Goal: Complete application form: Complete application form

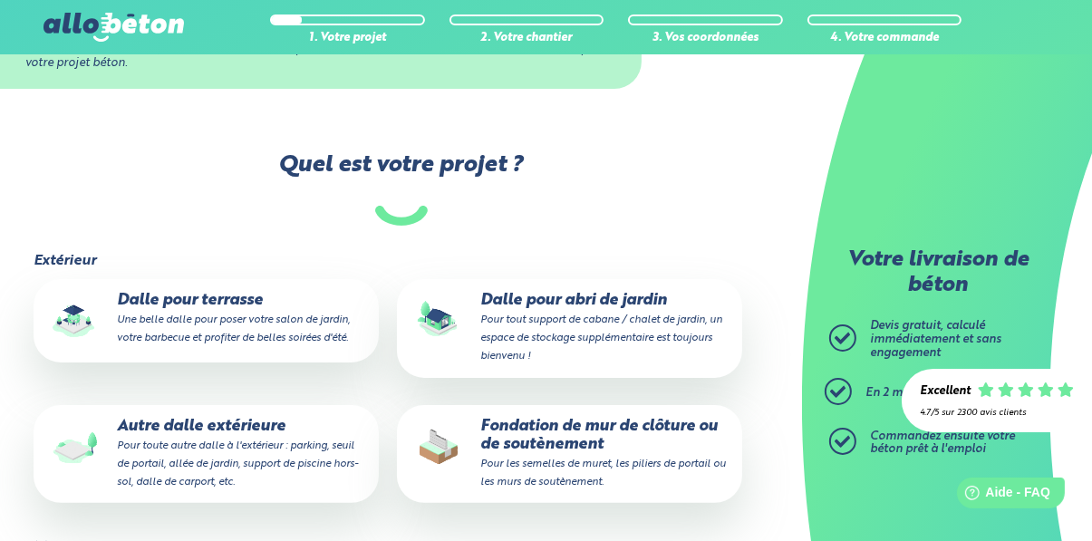
scroll to position [274, 0]
click at [646, 449] on p "Fondation de mur de clôture ou de soutènement Pour les semelles [PERSON_NAME] p…" at bounding box center [570, 454] width 320 height 73
click at [0, 0] on input "Fondation de mur de clôture ou de soutènement Pour les semelles [PERSON_NAME] p…" at bounding box center [0, 0] width 0 height 0
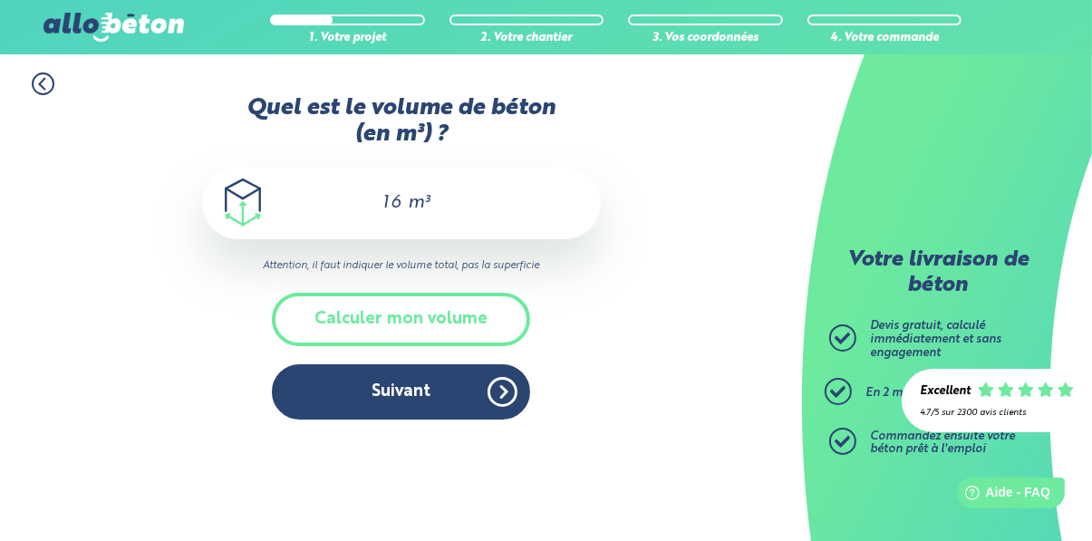
click at [399, 207] on input "16" at bounding box center [388, 203] width 31 height 22
type input "1"
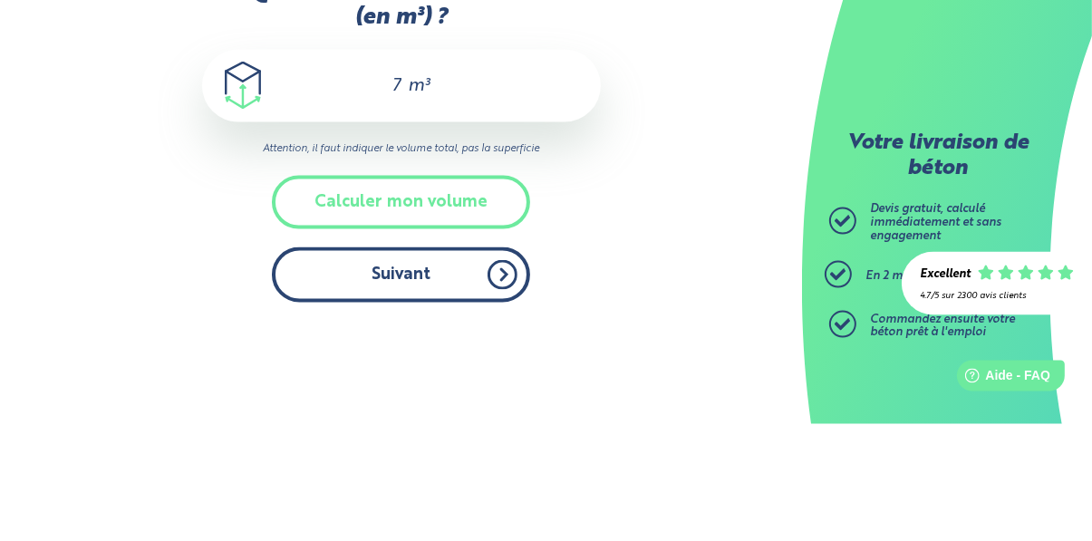
type input "7"
click at [503, 399] on button "Suivant" at bounding box center [401, 391] width 258 height 55
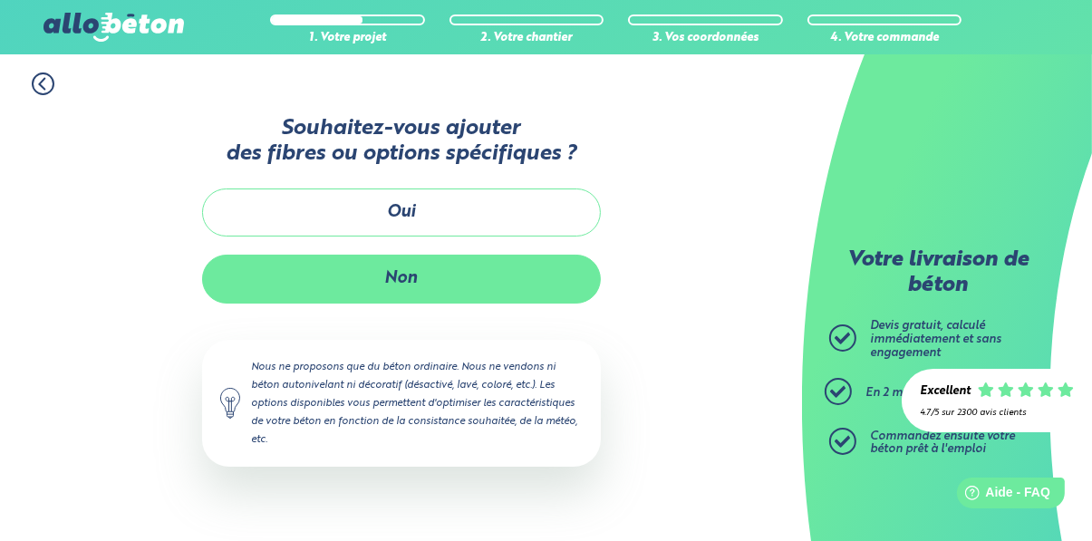
click at [554, 299] on button "Non" at bounding box center [401, 279] width 399 height 48
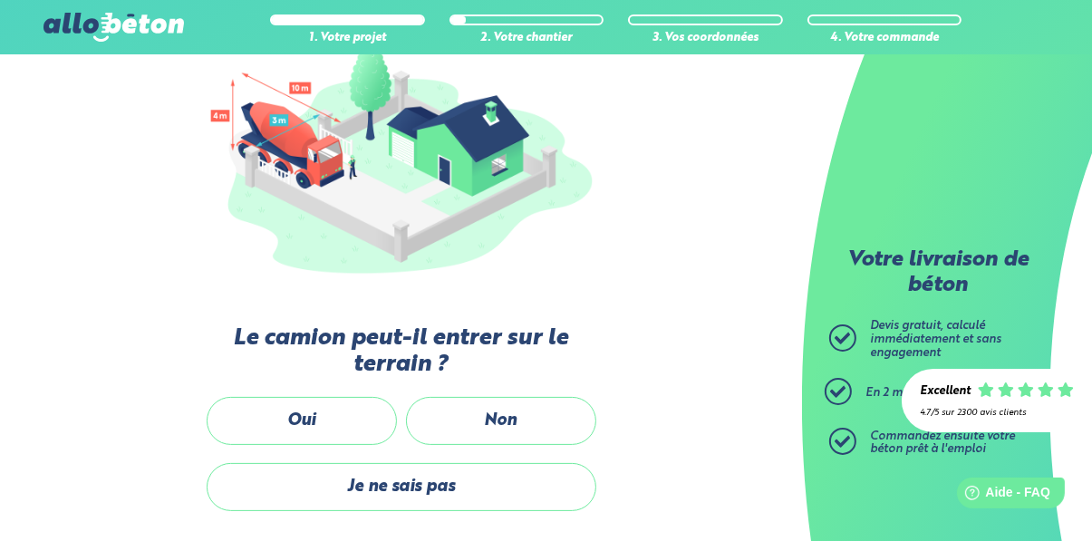
scroll to position [236, 0]
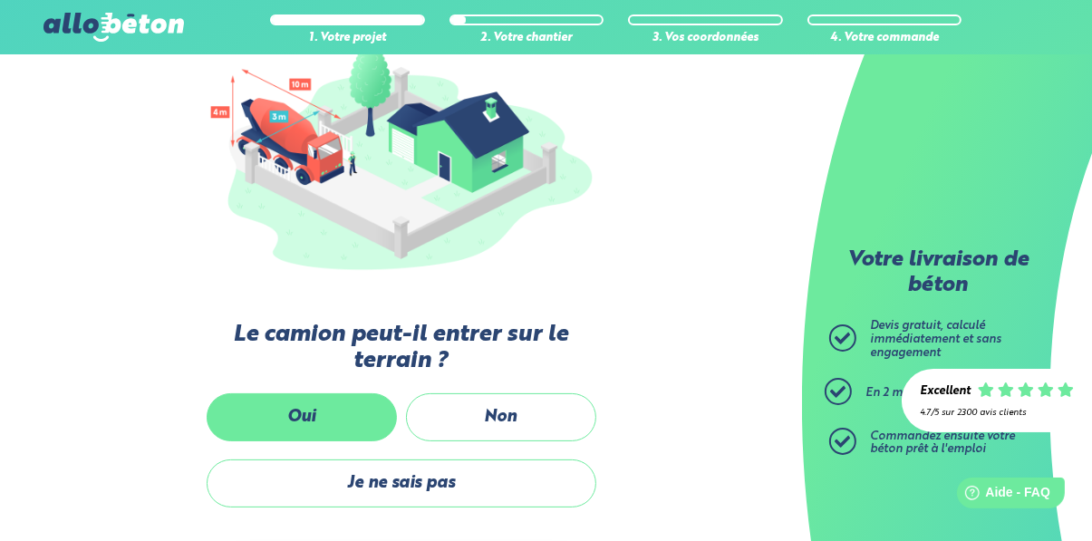
click at [378, 424] on label "Oui" at bounding box center [302, 417] width 190 height 48
click at [0, 0] on input "Oui" at bounding box center [0, 0] width 0 height 0
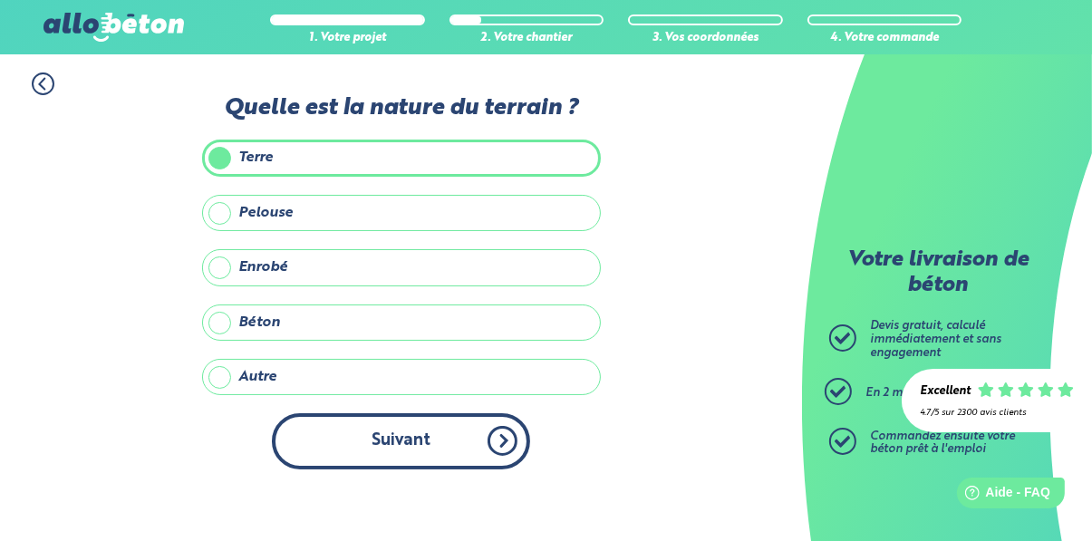
click at [496, 443] on button "Suivant" at bounding box center [401, 440] width 258 height 55
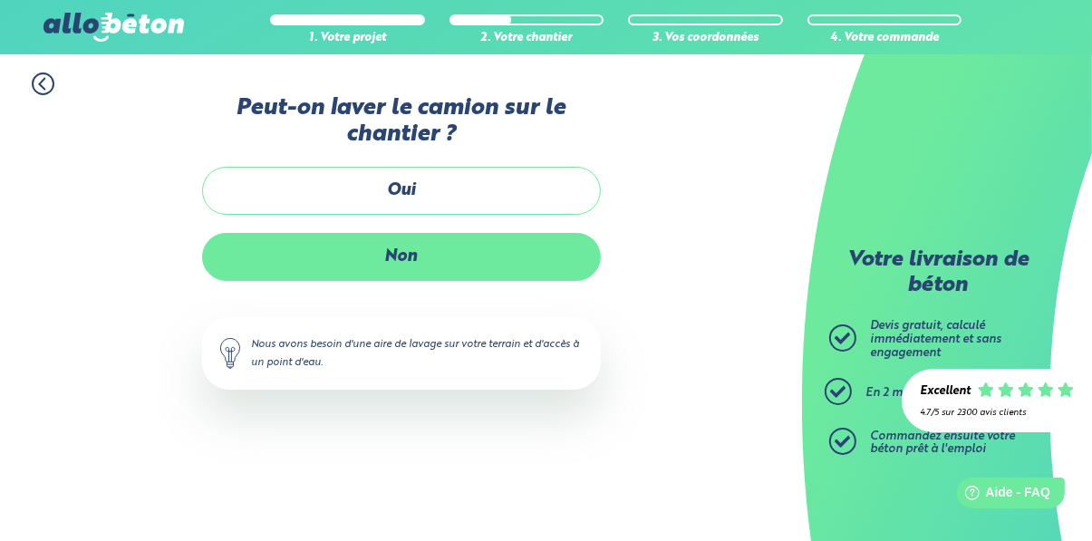
click at [537, 277] on label "Non" at bounding box center [401, 257] width 399 height 48
click at [0, 0] on input "Non" at bounding box center [0, 0] width 0 height 0
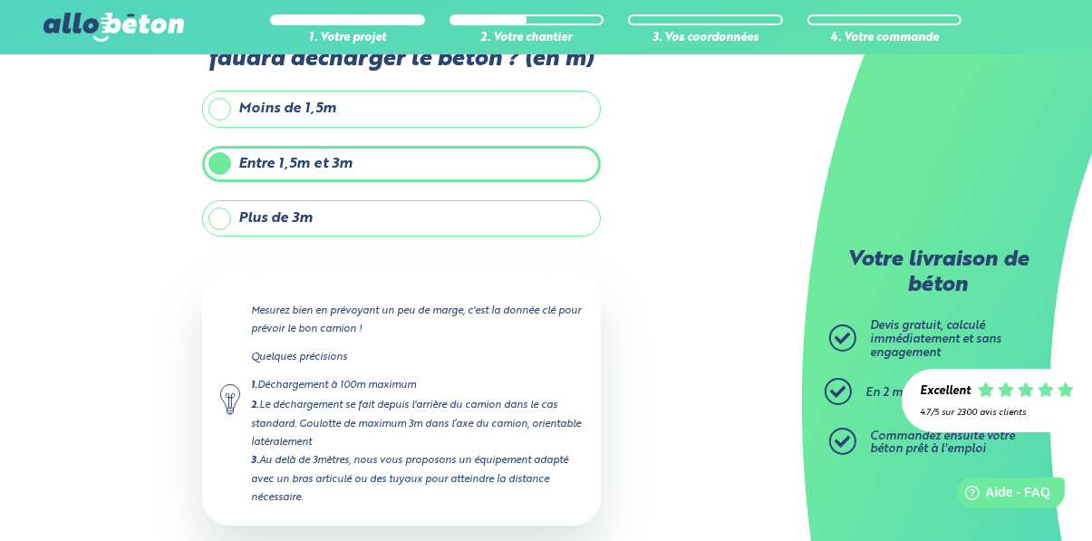
scroll to position [116, 0]
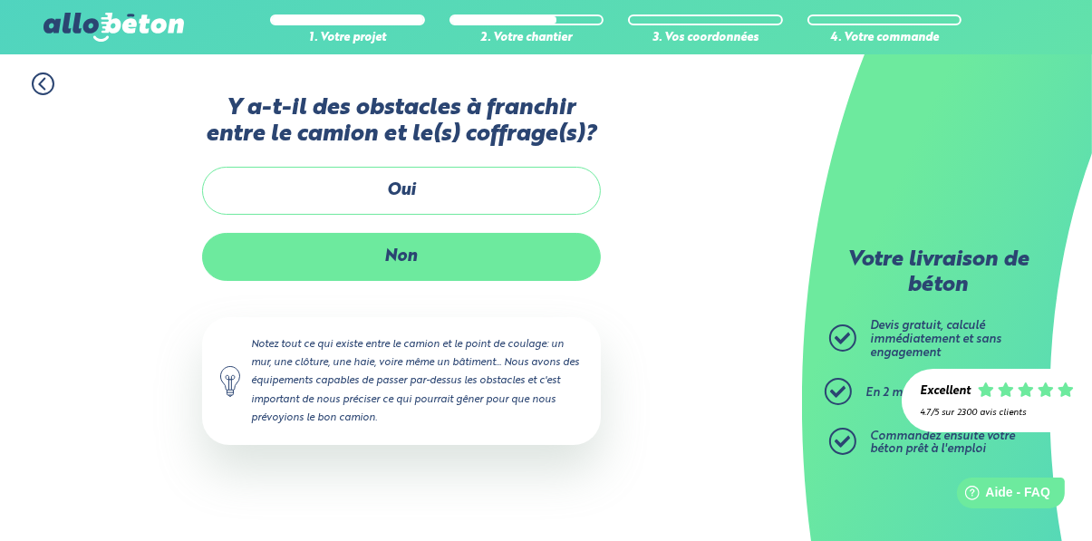
click at [551, 269] on label "Non" at bounding box center [401, 257] width 399 height 48
click at [0, 0] on input "Non" at bounding box center [0, 0] width 0 height 0
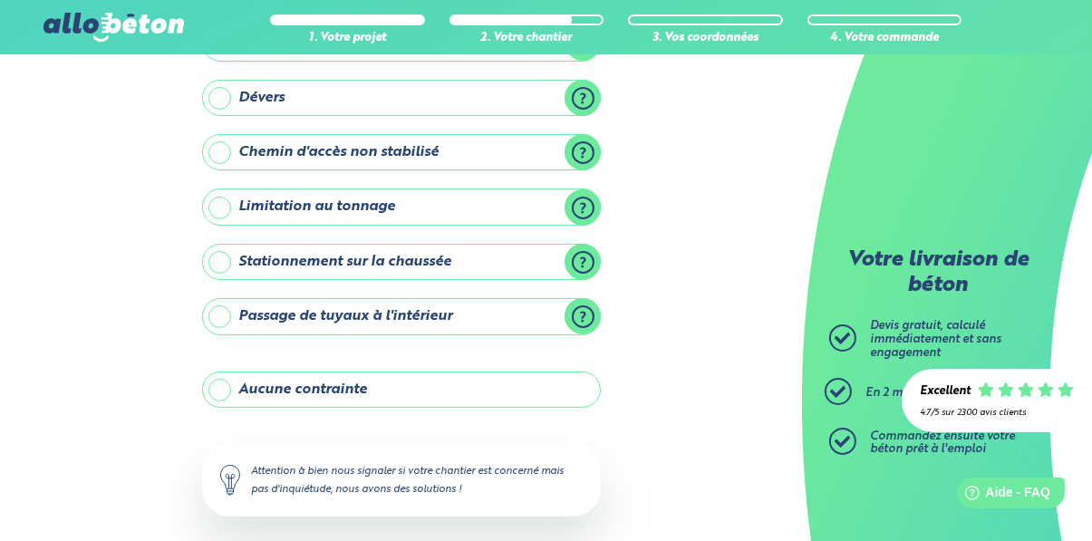
scroll to position [348, 0]
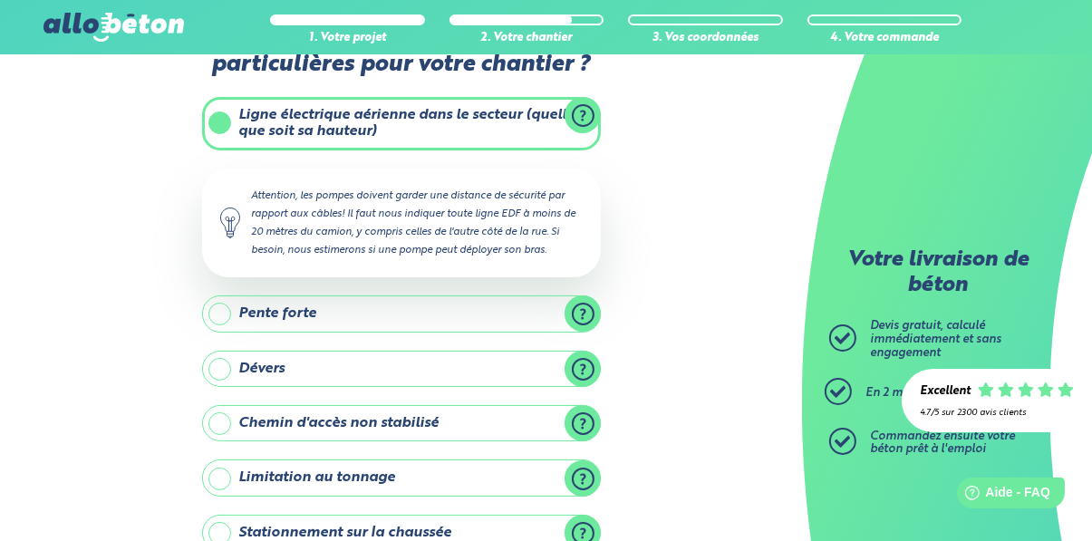
scroll to position [58, 0]
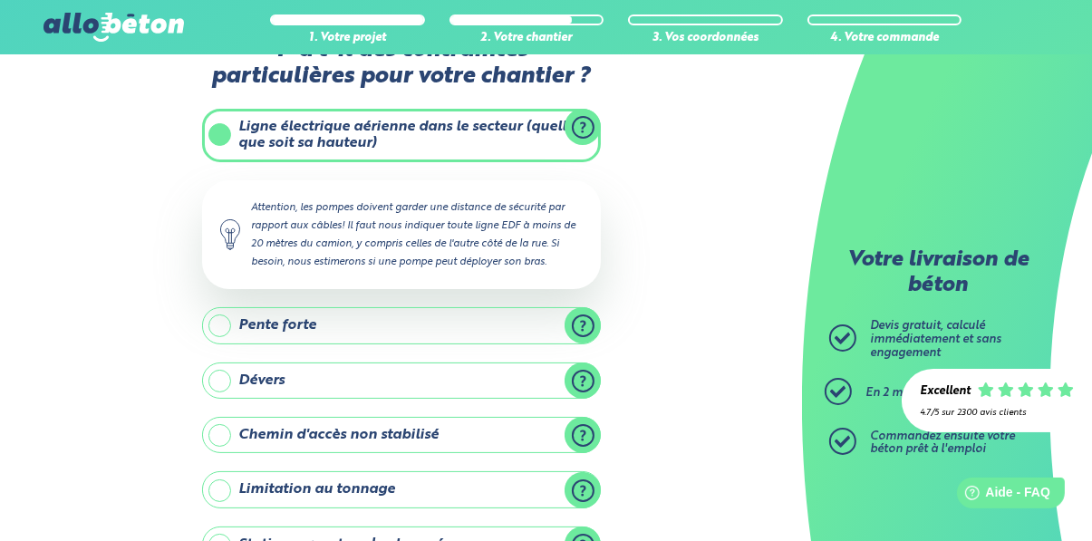
click at [413, 138] on label "Ligne électrique aérienne dans le secteur (quelle que soit sa hauteur)" at bounding box center [401, 135] width 399 height 53
click at [0, 0] on input "Ligne électrique aérienne dans le secteur (quelle que soit sa hauteur)" at bounding box center [0, 0] width 0 height 0
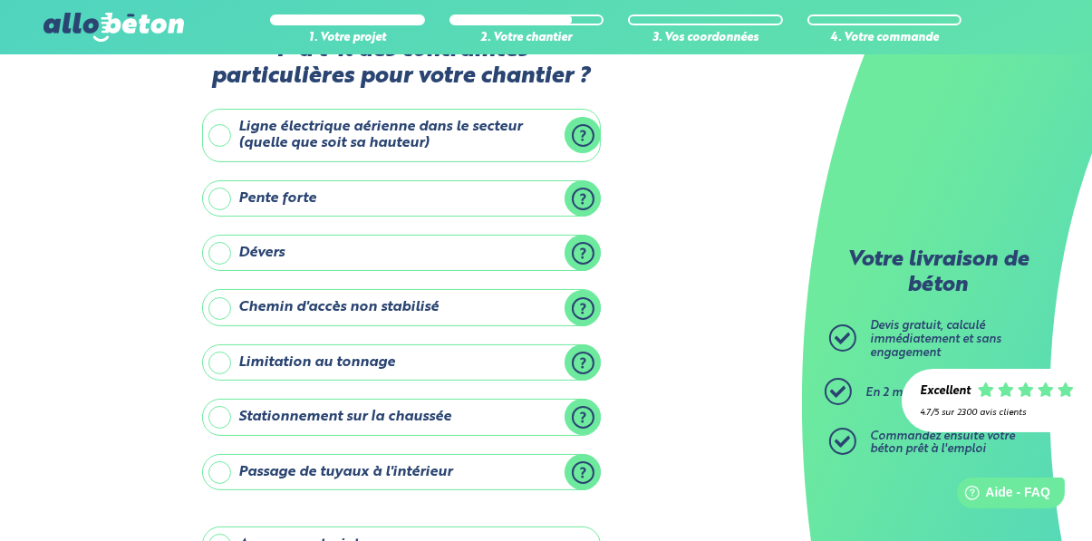
click at [442, 137] on label "Ligne électrique aérienne dans le secteur (quelle que soit sa hauteur)" at bounding box center [401, 135] width 399 height 53
click at [0, 0] on input "Ligne électrique aérienne dans le secteur (quelle que soit sa hauteur)" at bounding box center [0, 0] width 0 height 0
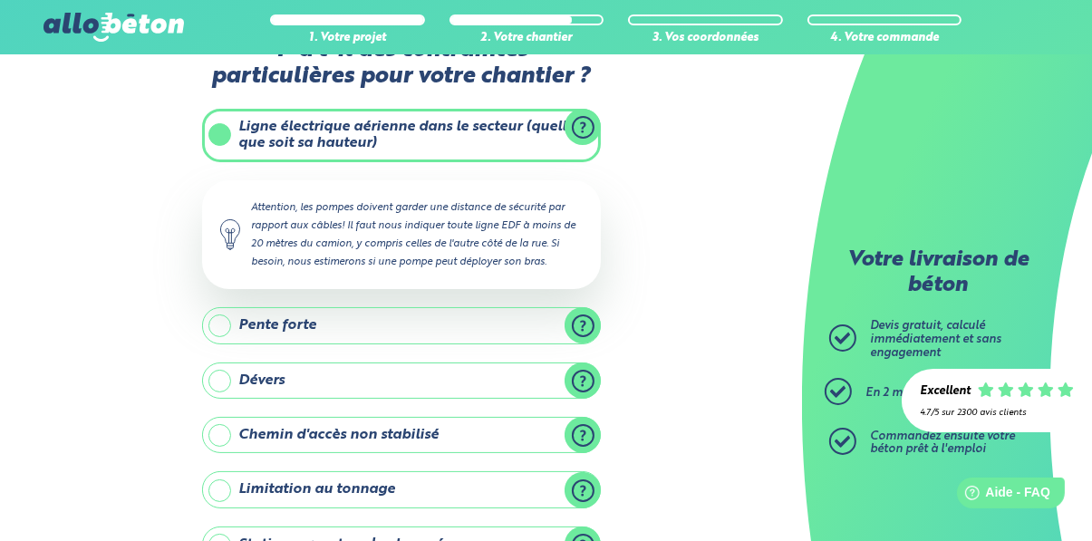
scroll to position [348, 0]
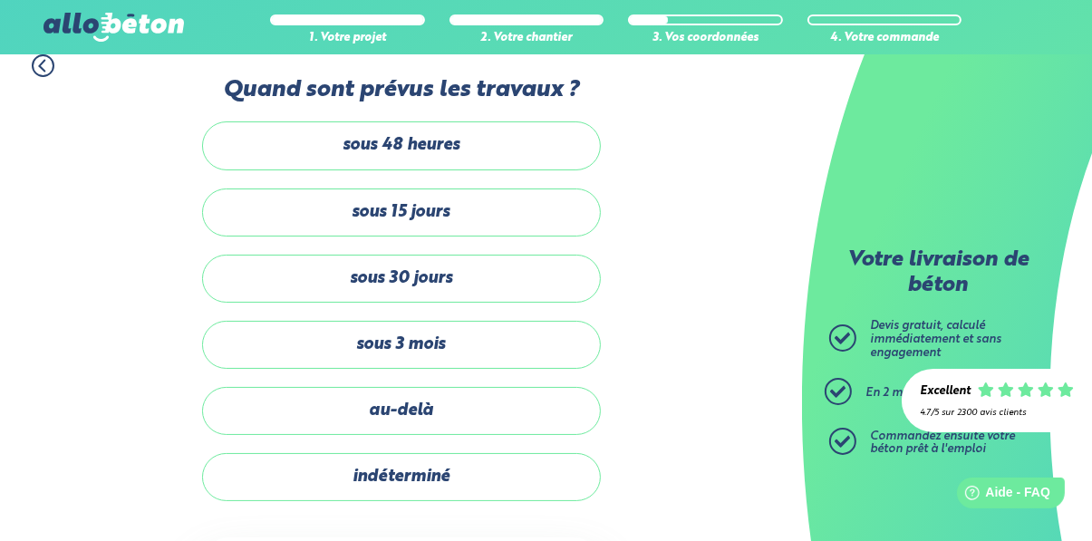
scroll to position [59, 0]
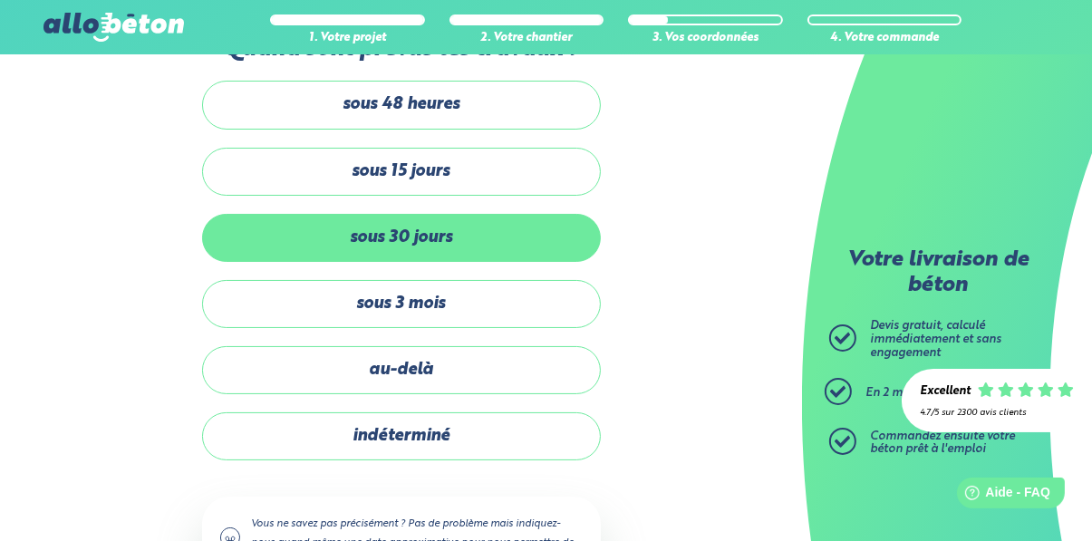
click at [535, 233] on label "sous 30 jours" at bounding box center [401, 238] width 399 height 48
click at [0, 0] on input "sous 30 jours" at bounding box center [0, 0] width 0 height 0
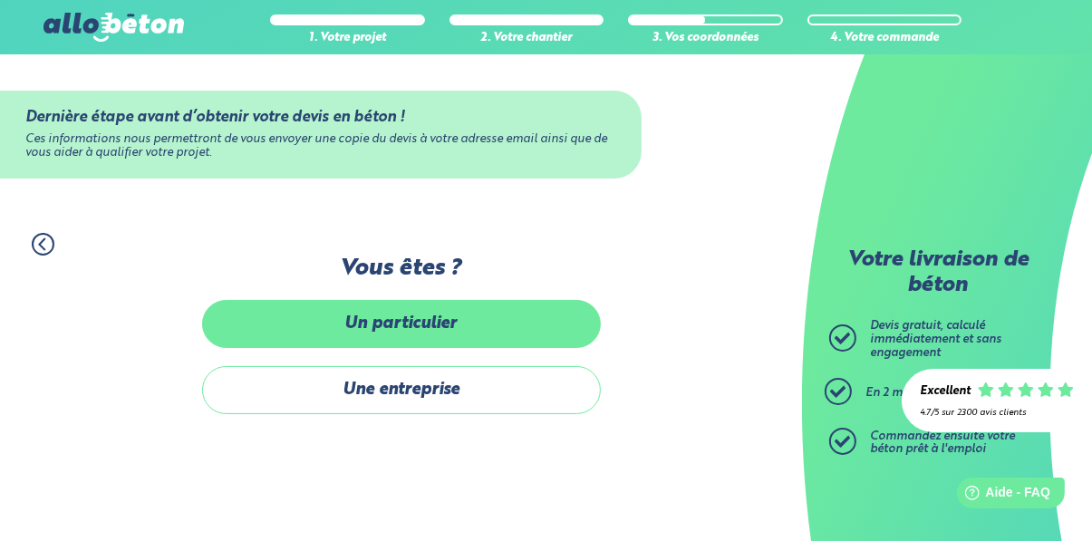
click at [539, 326] on label "Un particulier" at bounding box center [401, 324] width 399 height 48
click at [0, 0] on input "Un particulier" at bounding box center [0, 0] width 0 height 0
click at [508, 330] on label "Un particulier" at bounding box center [401, 324] width 399 height 48
click at [0, 0] on input "Un particulier" at bounding box center [0, 0] width 0 height 0
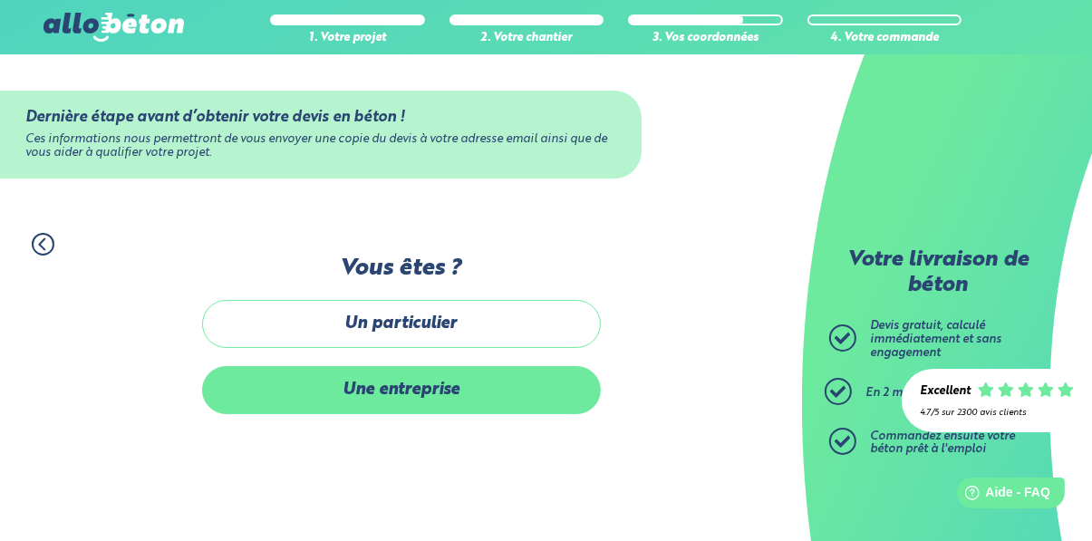
click at [533, 411] on label "Une entreprise" at bounding box center [401, 390] width 399 height 48
click at [0, 0] on input "Une entreprise" at bounding box center [0, 0] width 0 height 0
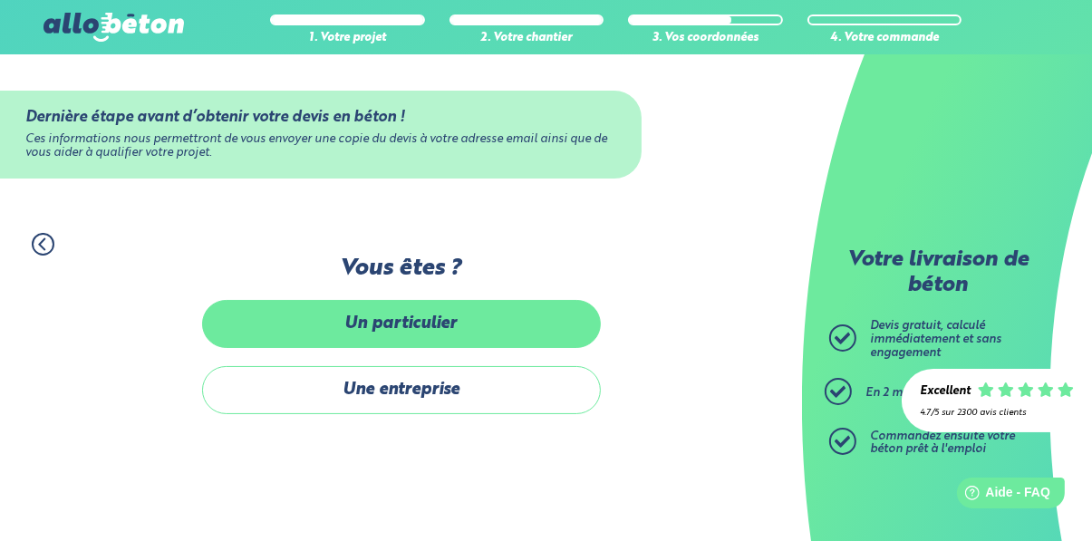
click at [485, 328] on label "Un particulier" at bounding box center [401, 324] width 399 height 48
click at [0, 0] on input "Un particulier" at bounding box center [0, 0] width 0 height 0
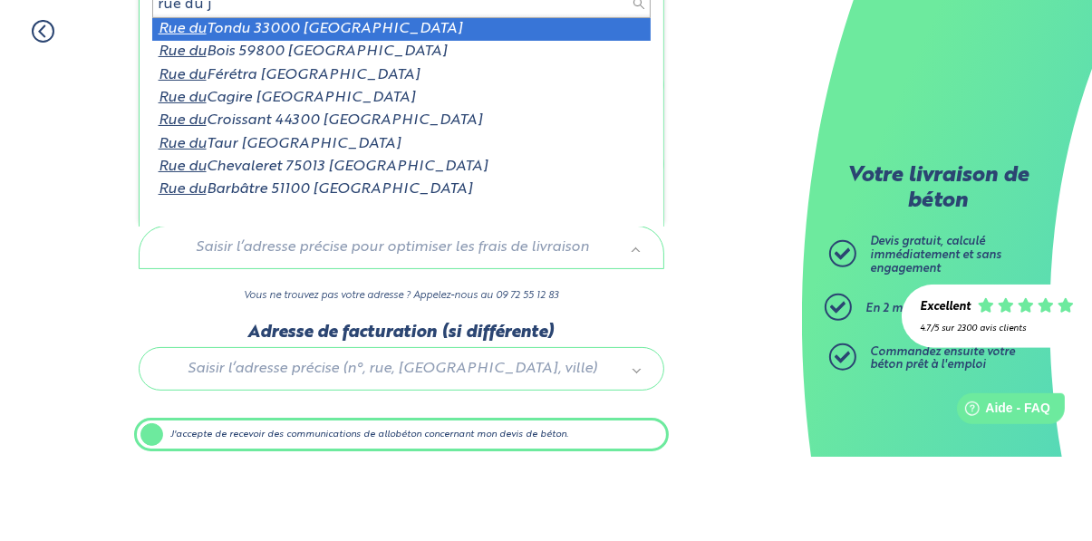
scroll to position [129, 0]
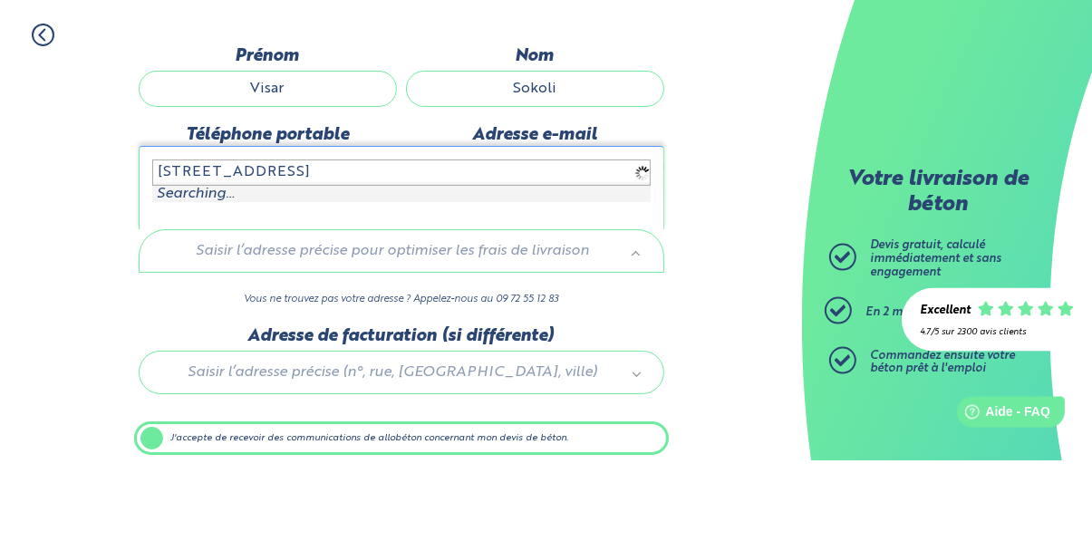
type input "rue du jura 22, 01550"
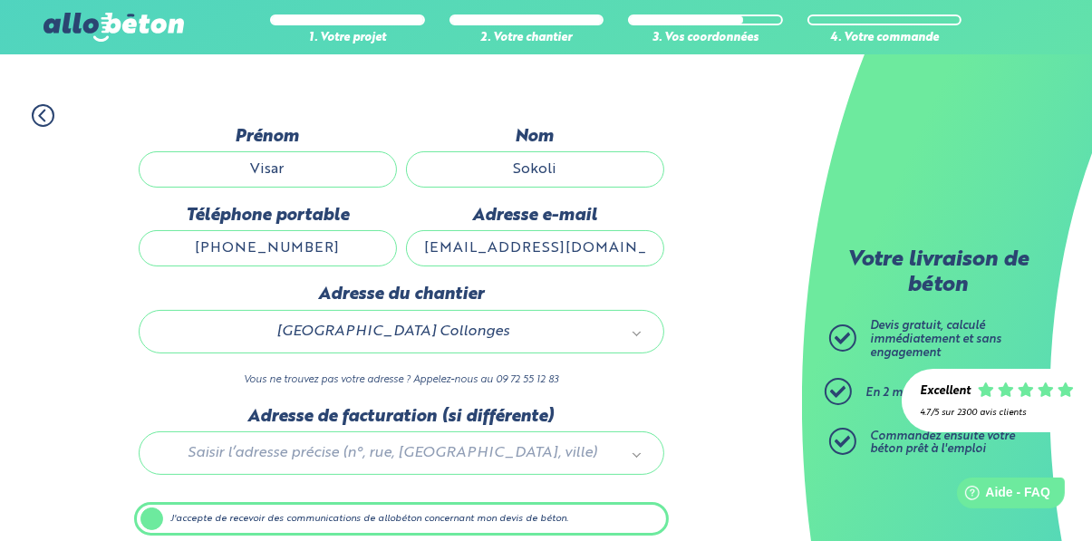
click at [546, 515] on label "J'accepte de recevoir des communications de allobéton concernant mon devis de b…" at bounding box center [401, 519] width 535 height 34
click at [0, 0] on input "J'accepte de recevoir des communications de allobéton concernant mon devis de b…" at bounding box center [0, 0] width 0 height 0
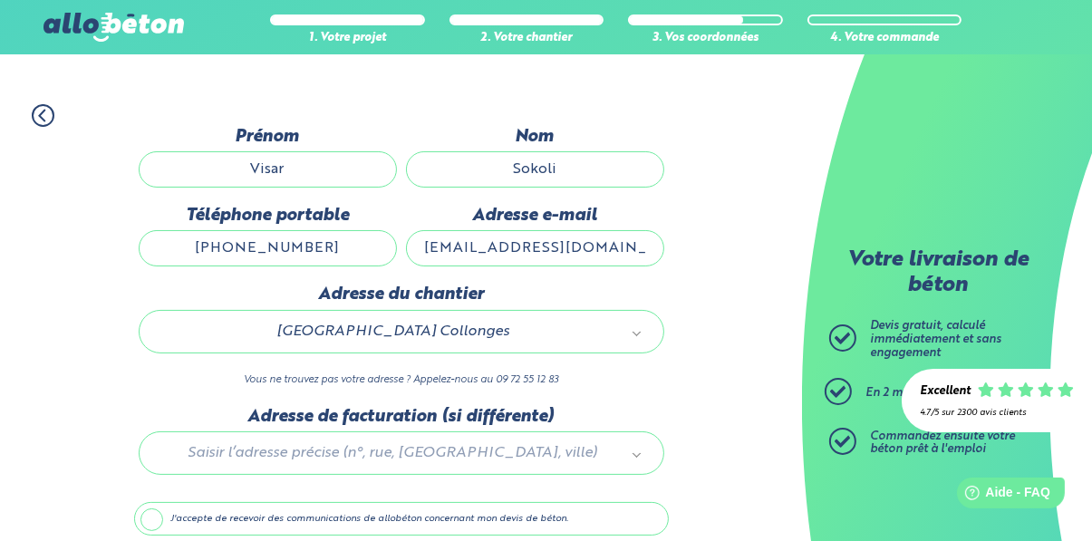
click at [545, 515] on label "J'accepte de recevoir des communications de allobéton concernant mon devis de b…" at bounding box center [401, 519] width 535 height 34
click at [0, 0] on input "J'accepte de recevoir des communications de allobéton concernant mon devis de b…" at bounding box center [0, 0] width 0 height 0
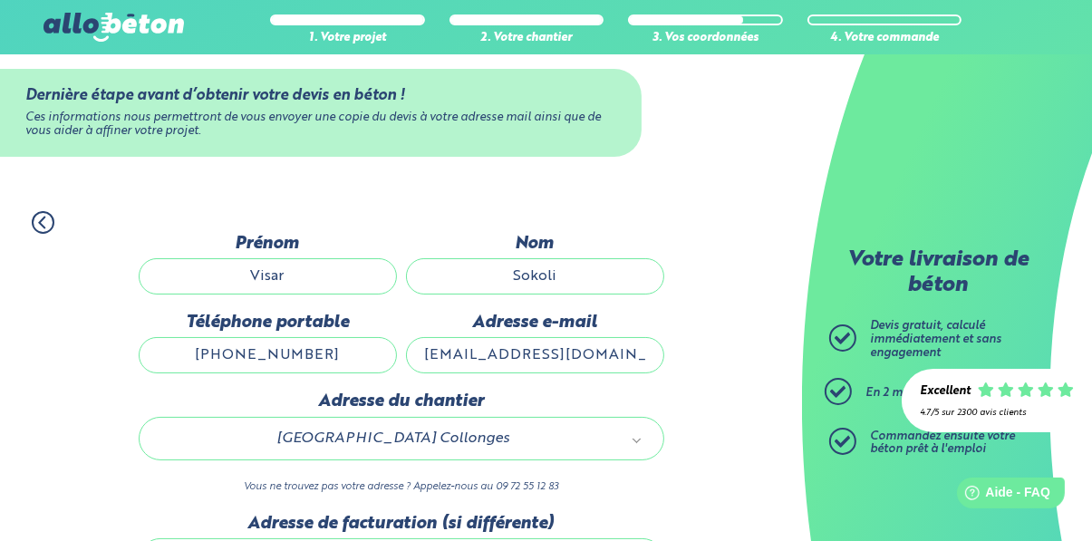
scroll to position [0, 0]
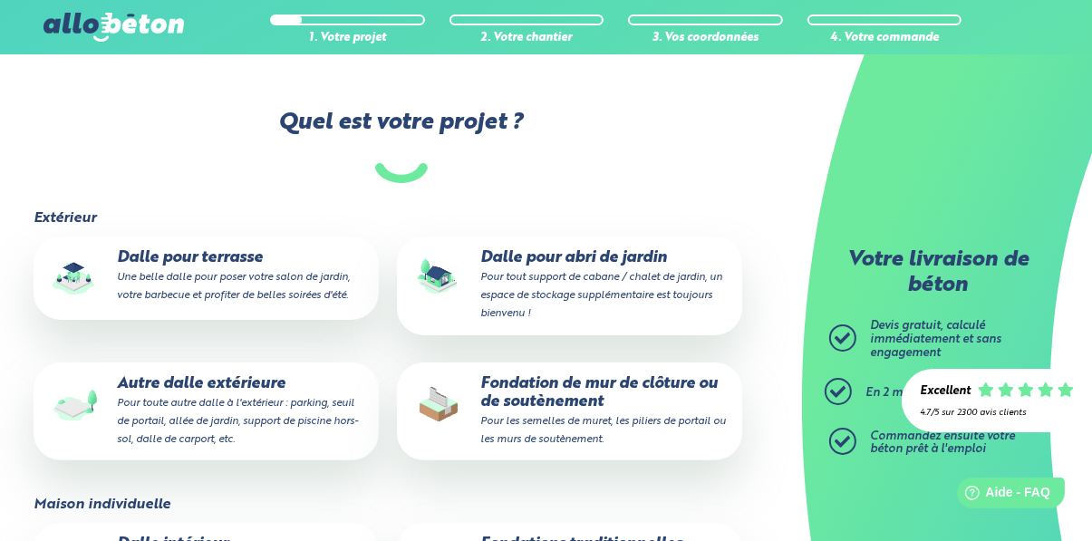
click at [651, 418] on small "Pour les semelles de muret, les piliers de portail ou les murs de soutènement." at bounding box center [604, 430] width 246 height 29
click at [0, 0] on input "Fondation de mur de clôture ou de soutènement Pour les semelles [PERSON_NAME] p…" at bounding box center [0, 0] width 0 height 0
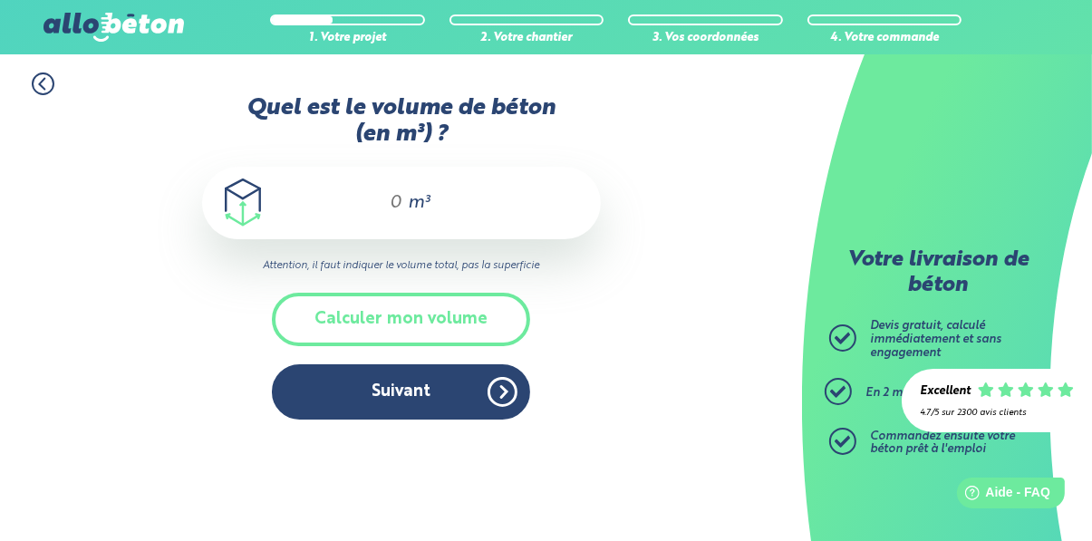
click at [398, 197] on input "Quel est le volume de béton (en m³) ?" at bounding box center [388, 203] width 31 height 22
type input "7"
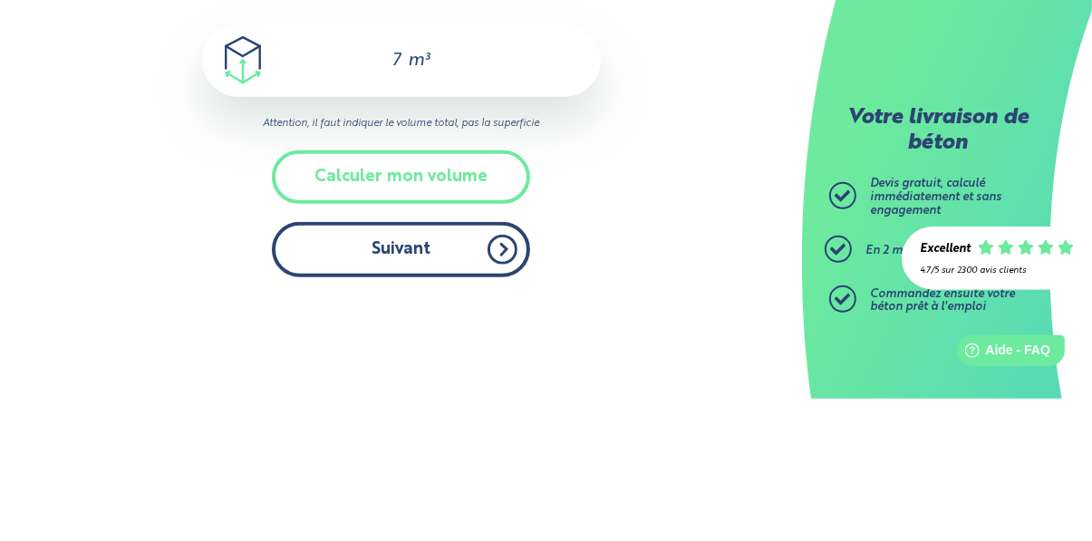
click at [493, 404] on button "Suivant" at bounding box center [401, 391] width 258 height 55
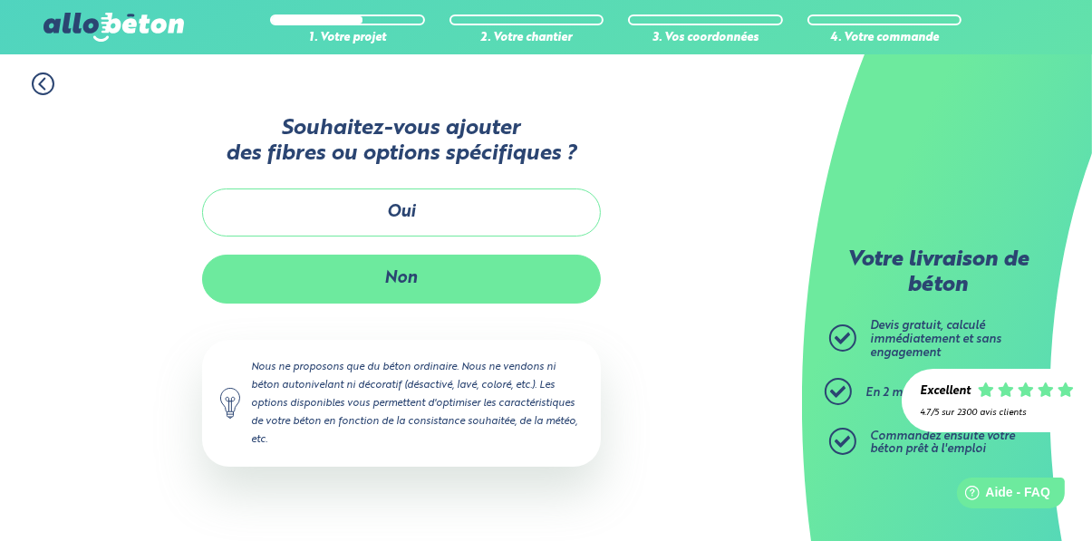
click at [554, 286] on button "Non" at bounding box center [401, 279] width 399 height 48
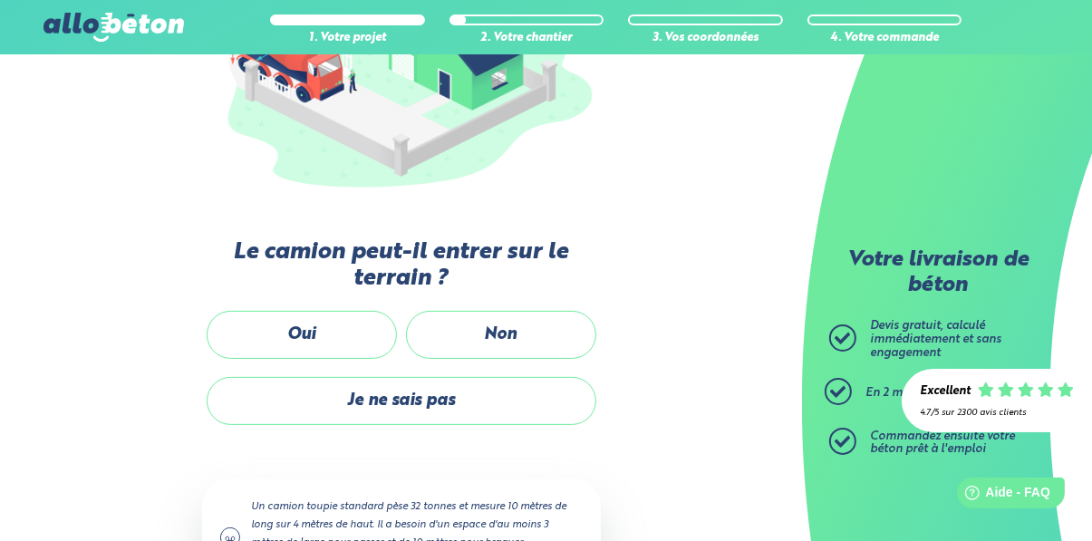
scroll to position [344, 0]
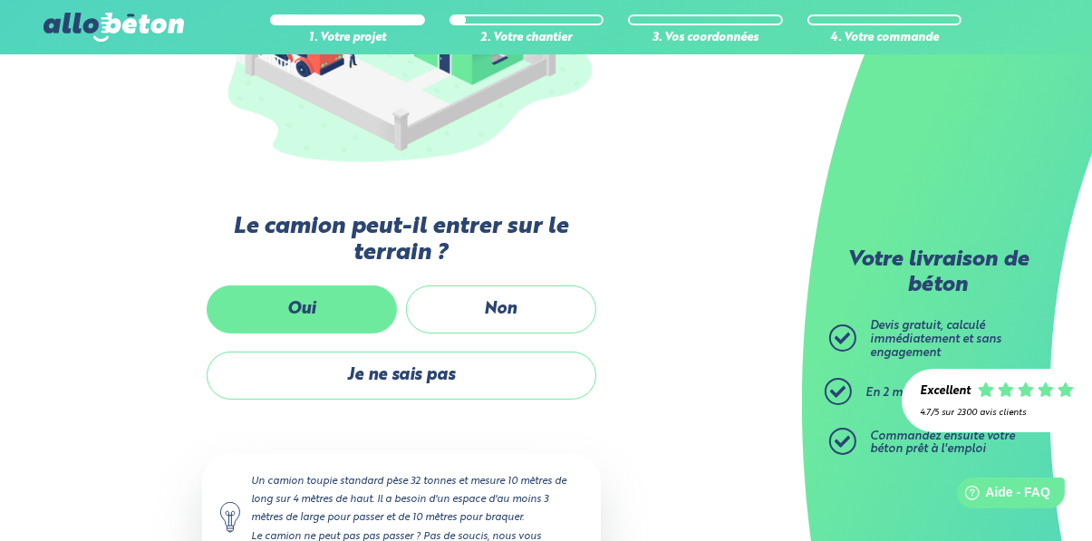
click at [353, 331] on label "Oui" at bounding box center [302, 310] width 190 height 48
click at [0, 0] on input "Oui" at bounding box center [0, 0] width 0 height 0
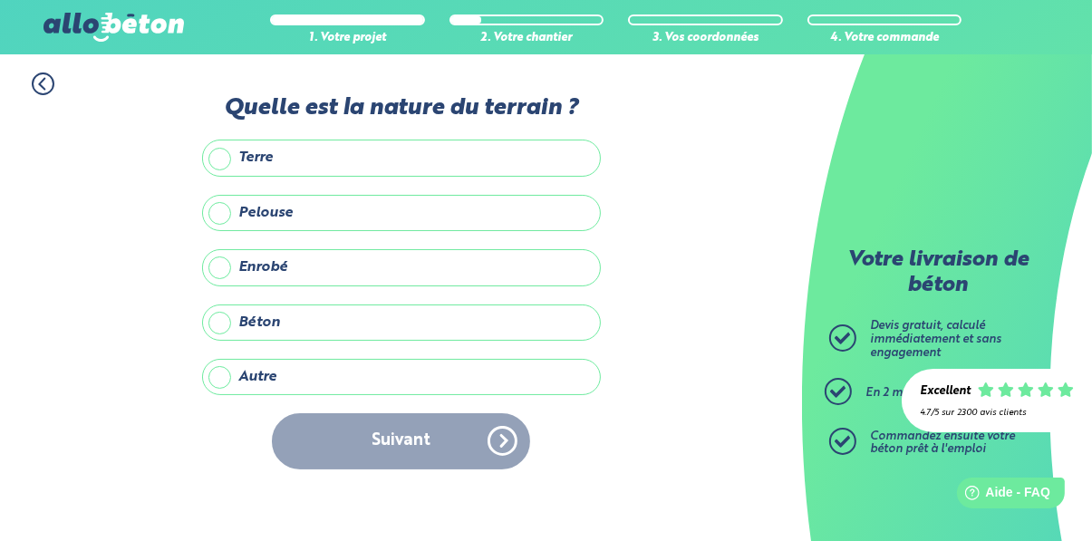
click at [508, 172] on label "Terre" at bounding box center [401, 158] width 399 height 36
click at [0, 0] on input "Terre" at bounding box center [0, 0] width 0 height 0
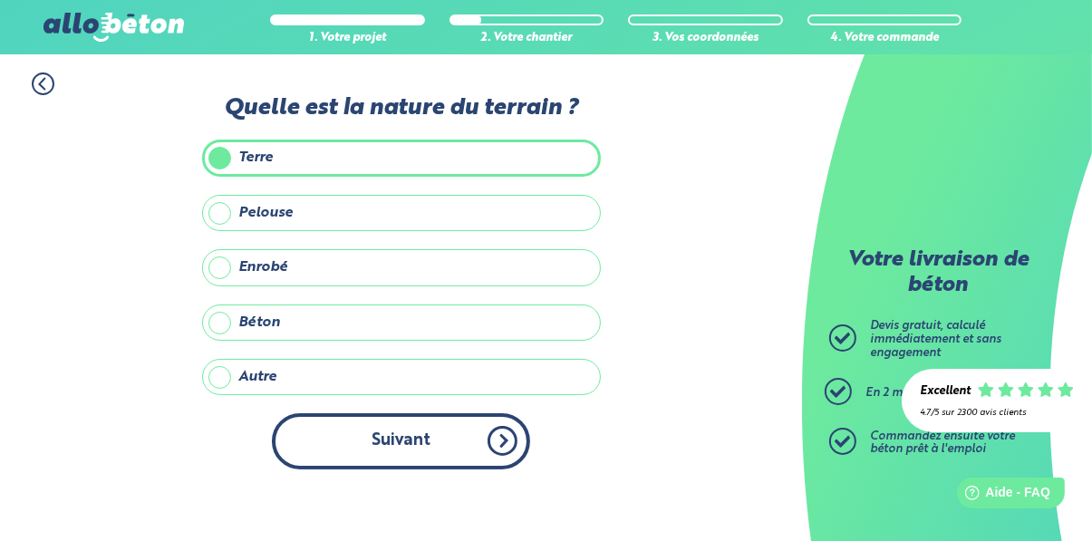
click at [490, 436] on button "Suivant" at bounding box center [401, 440] width 258 height 55
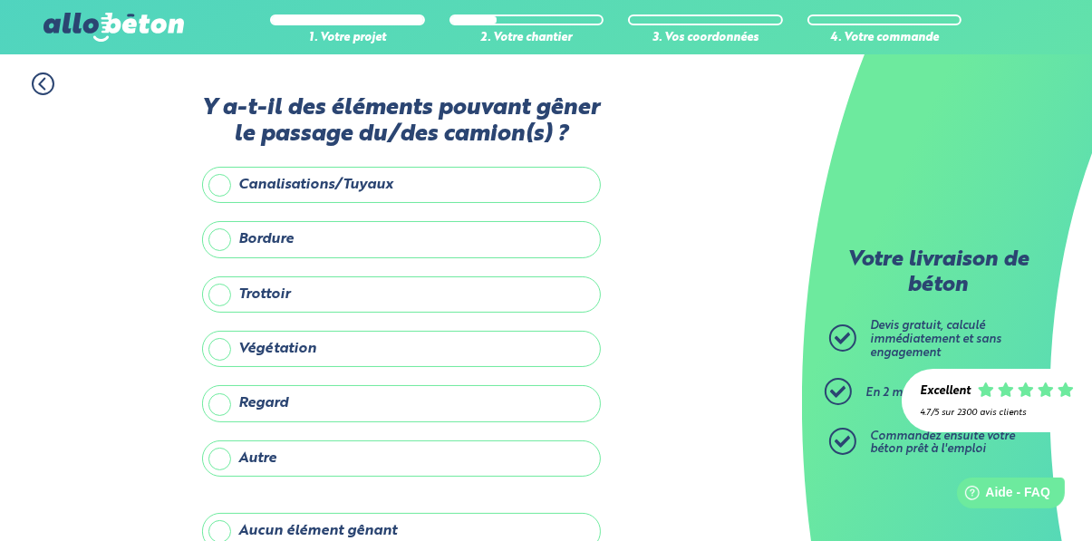
scroll to position [22, 0]
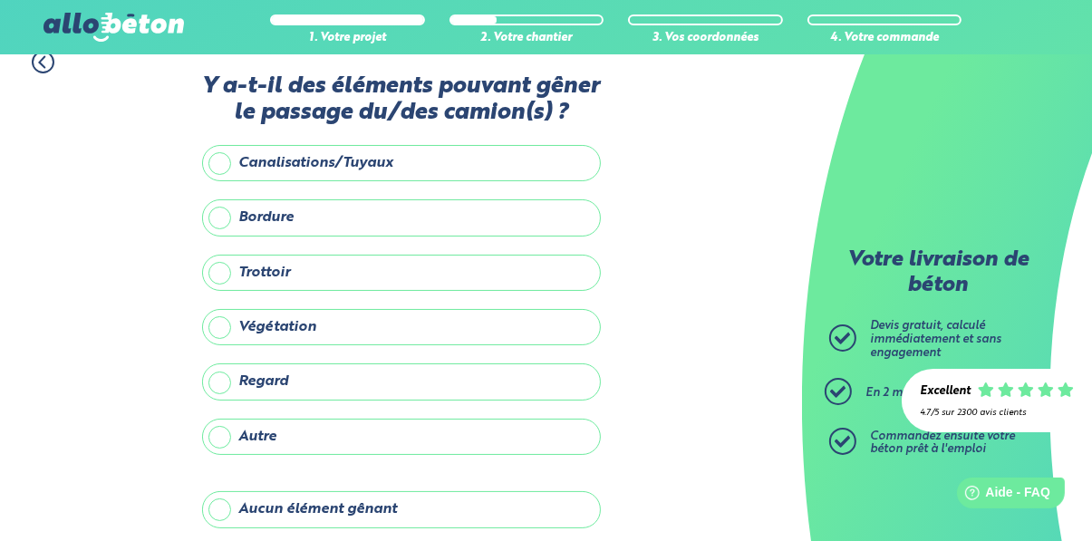
click at [472, 512] on label "Aucun élément gênant" at bounding box center [401, 509] width 399 height 36
click at [0, 0] on input "Aucun élément gênant" at bounding box center [0, 0] width 0 height 0
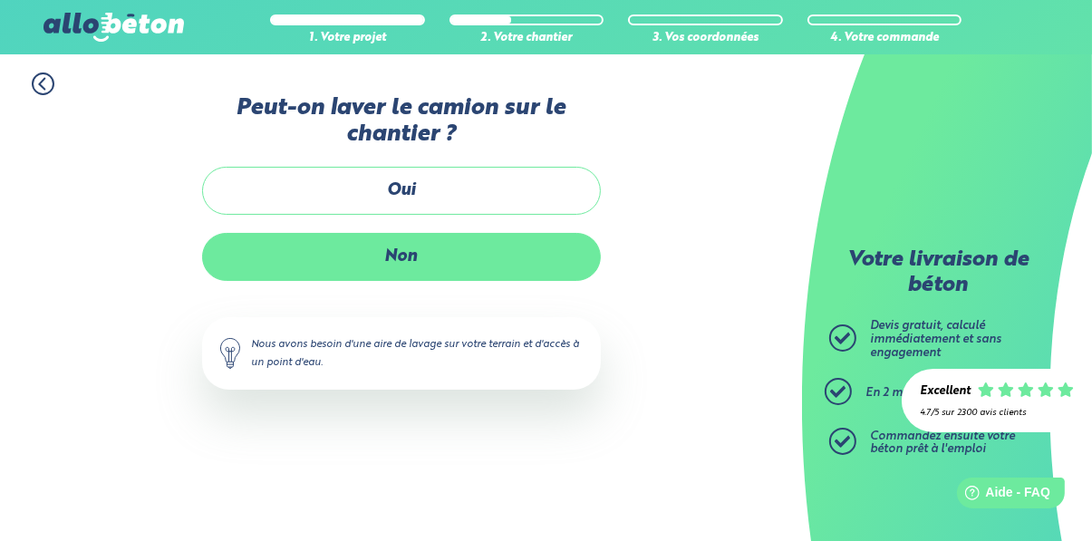
click at [533, 264] on label "Non" at bounding box center [401, 257] width 399 height 48
click at [0, 0] on input "Non" at bounding box center [0, 0] width 0 height 0
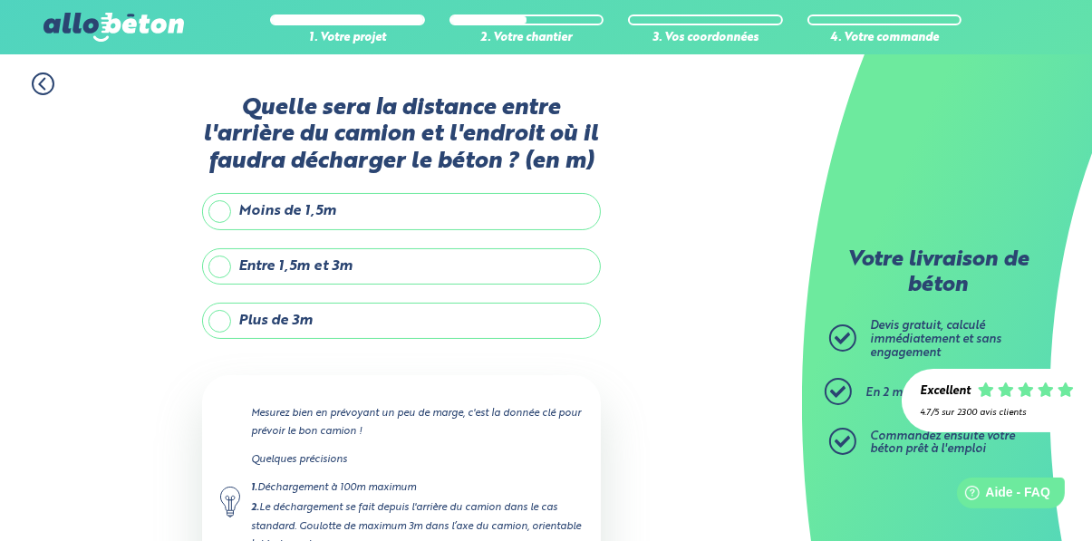
click at [509, 261] on label "Entre 1,5m et 3m" at bounding box center [401, 266] width 399 height 36
click at [0, 0] on input "Entre 1,5m et 3m" at bounding box center [0, 0] width 0 height 0
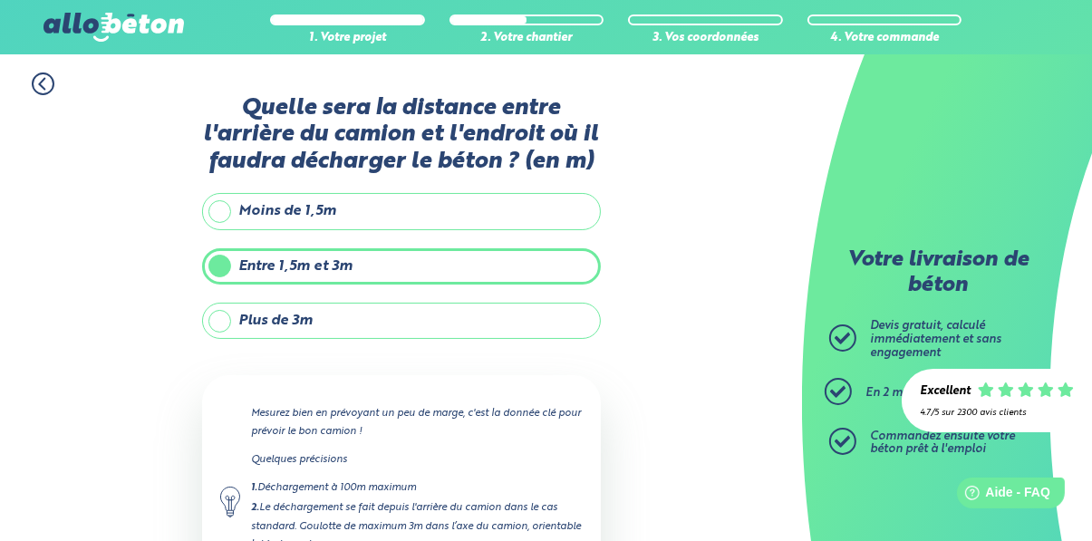
scroll to position [116, 0]
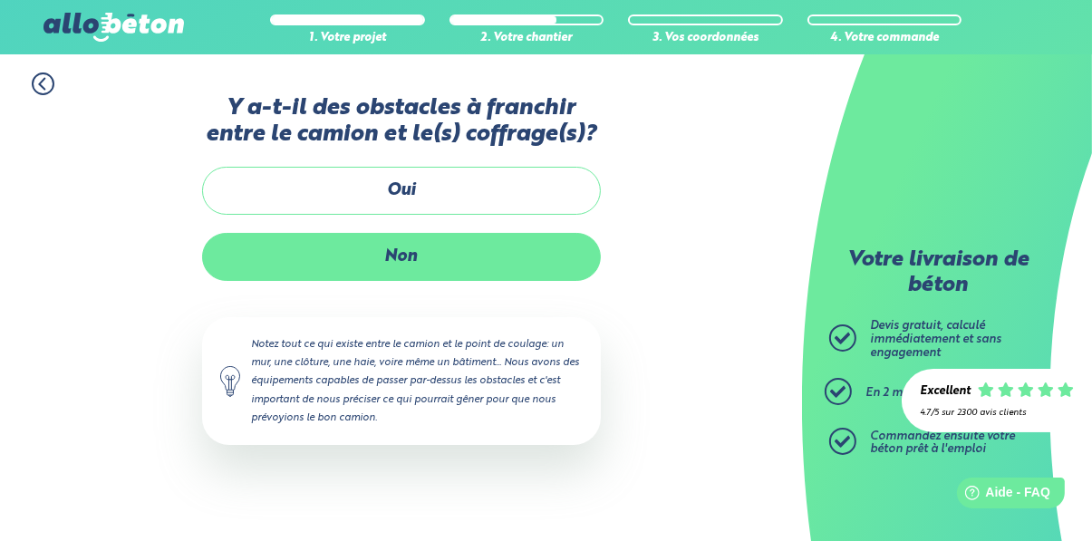
click at [550, 253] on label "Non" at bounding box center [401, 257] width 399 height 48
click at [0, 0] on input "Non" at bounding box center [0, 0] width 0 height 0
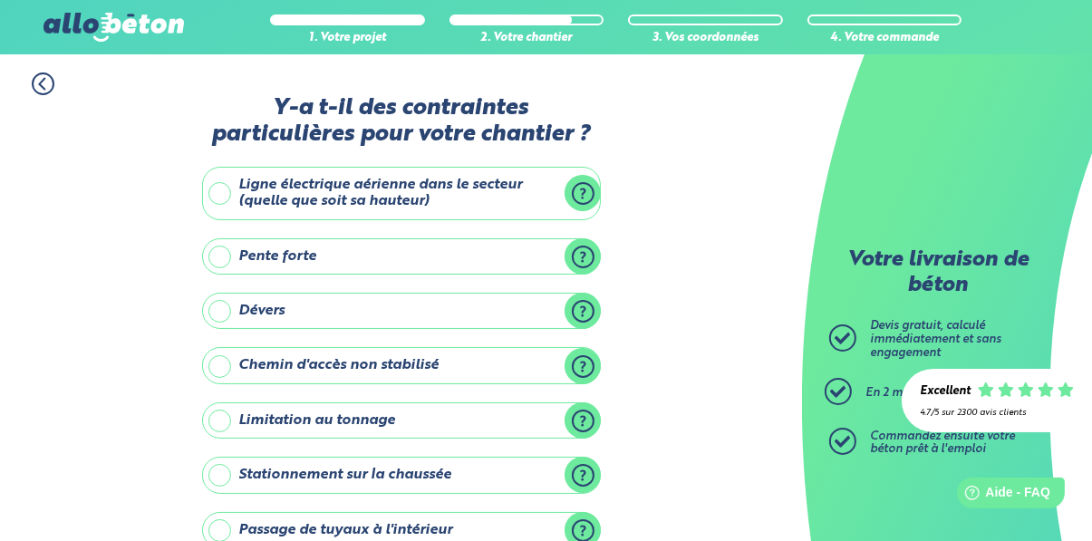
click at [468, 199] on label "Ligne électrique aérienne dans le secteur (quelle que soit sa hauteur)" at bounding box center [401, 193] width 399 height 53
click at [0, 0] on input "Ligne électrique aérienne dans le secteur (quelle que soit sa hauteur)" at bounding box center [0, 0] width 0 height 0
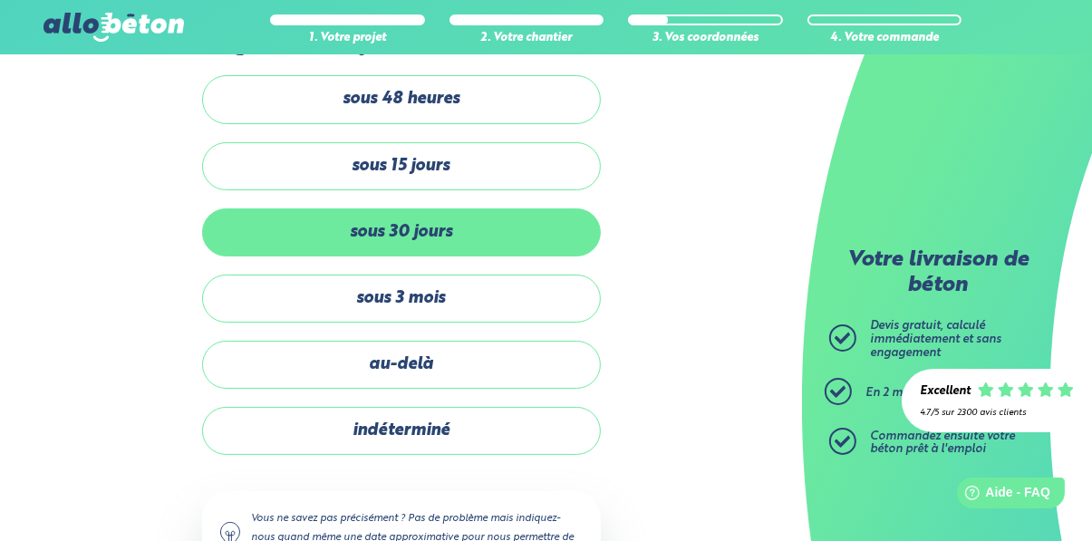
click at [544, 244] on label "sous 30 jours" at bounding box center [401, 233] width 399 height 48
click at [0, 0] on input "sous 30 jours" at bounding box center [0, 0] width 0 height 0
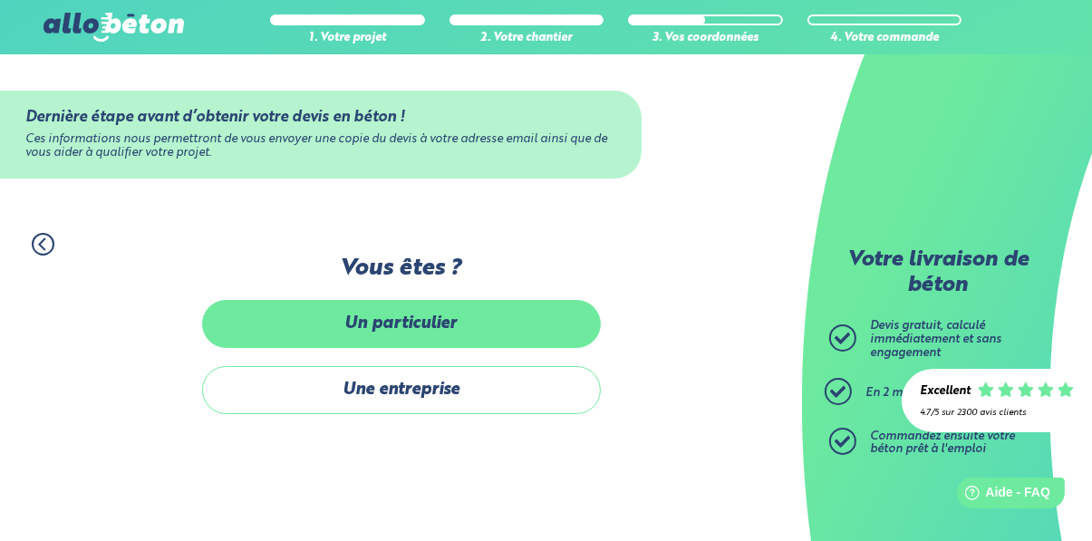
click at [480, 327] on label "Un particulier" at bounding box center [401, 324] width 399 height 48
click at [0, 0] on input "Un particulier" at bounding box center [0, 0] width 0 height 0
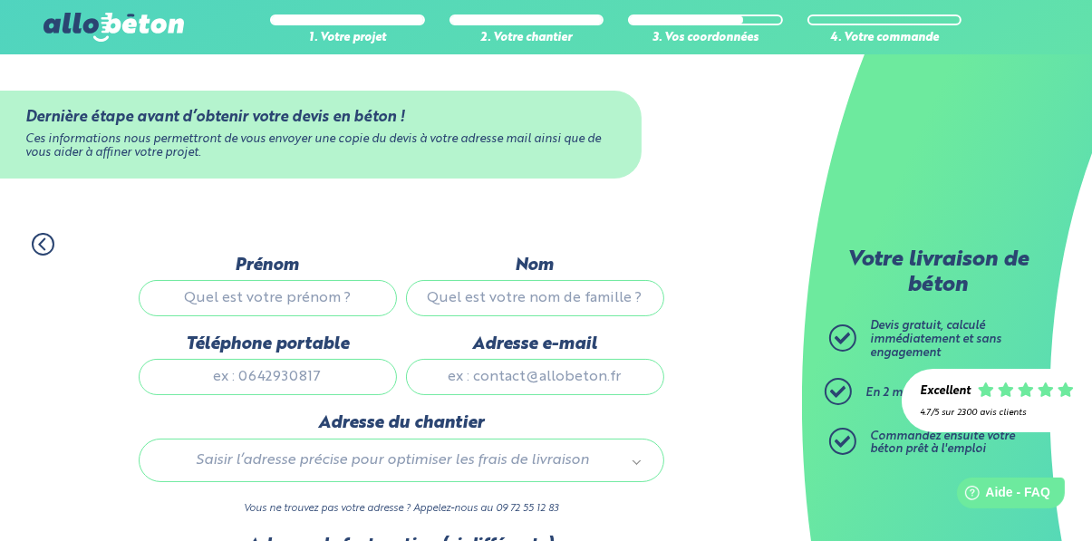
click at [369, 313] on input "Prénom" at bounding box center [268, 298] width 258 height 36
type input "Visar"
click at [555, 302] on input "Nom" at bounding box center [535, 298] width 258 height 36
type input "Sokoli"
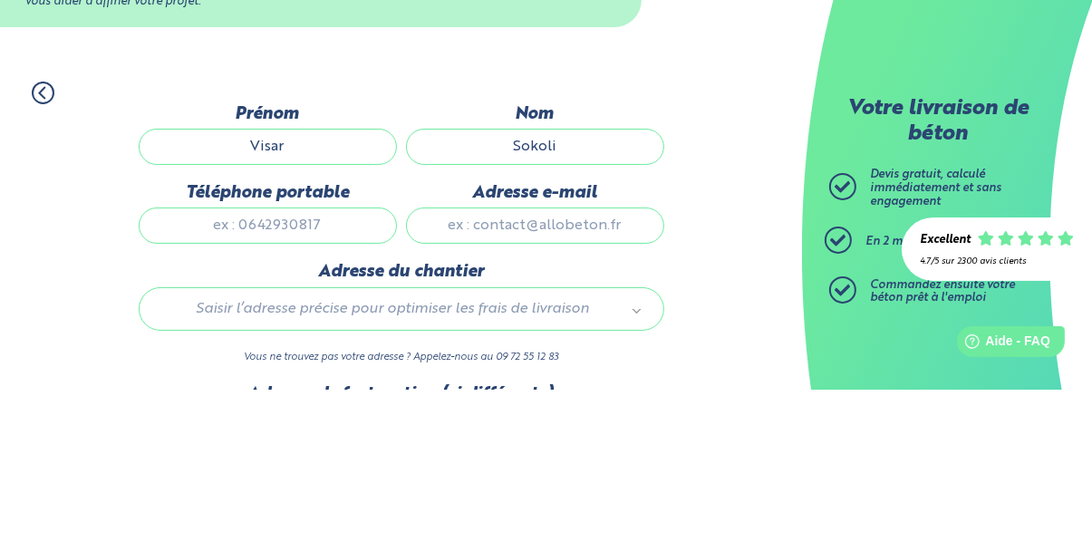
click at [322, 384] on input "Téléphone portable" at bounding box center [268, 377] width 258 height 36
type input "[PHONE_NUMBER]"
click at [586, 383] on input "Adresse e-mail" at bounding box center [535, 377] width 258 height 36
type input "[EMAIL_ADDRESS][DOMAIN_NAME]"
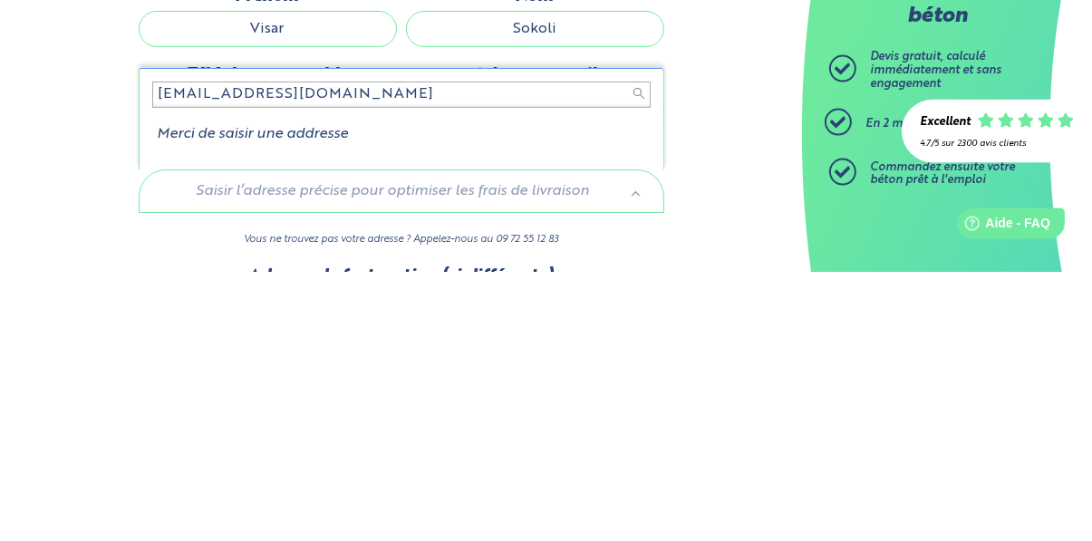
type input "[EMAIL_ADDRESS][DOMAIN_NAME]"
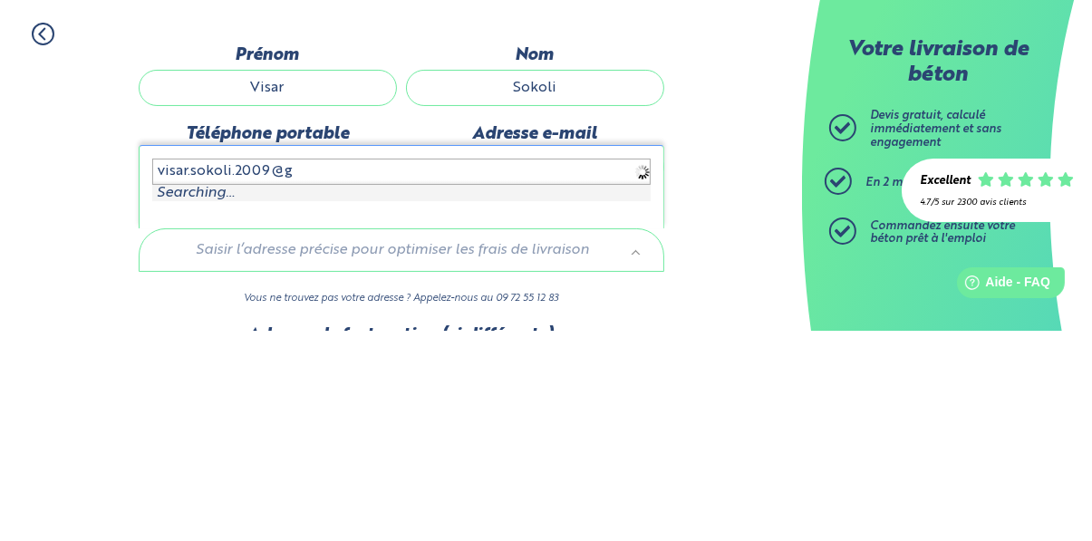
type input "visar.sokoli.2009@"
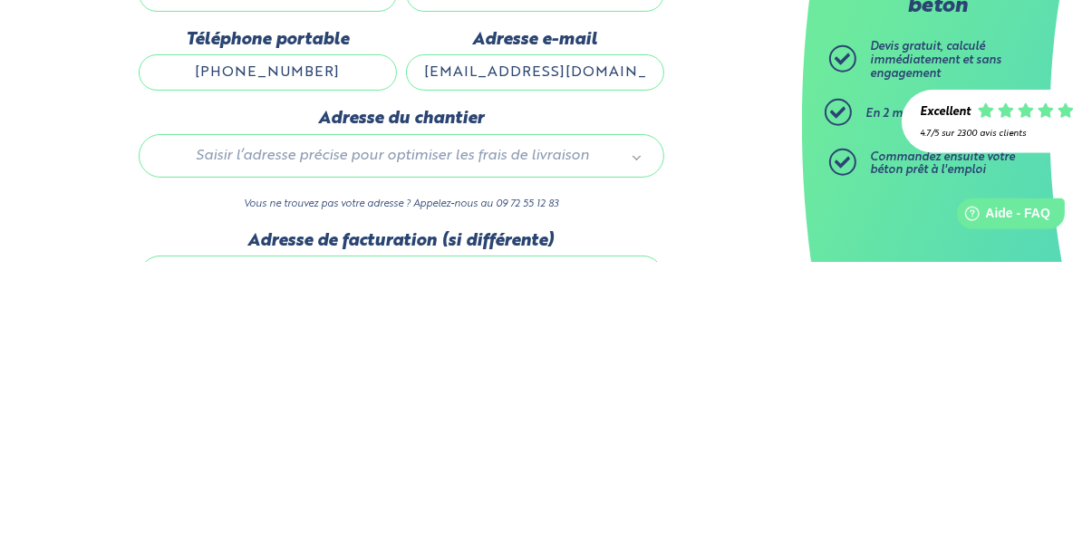
scroll to position [50, 0]
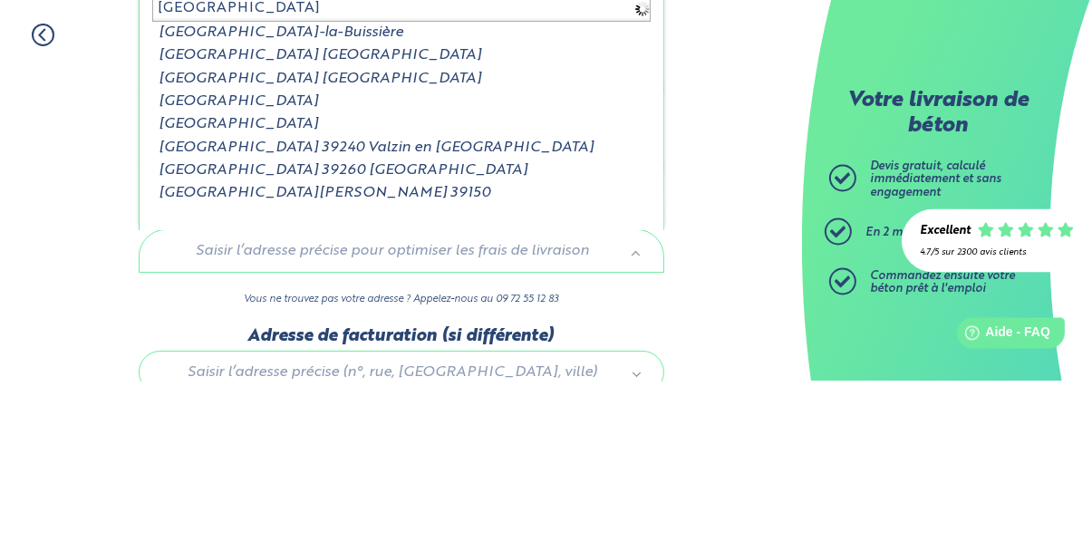
type input "[GEOGRAPHIC_DATA]"
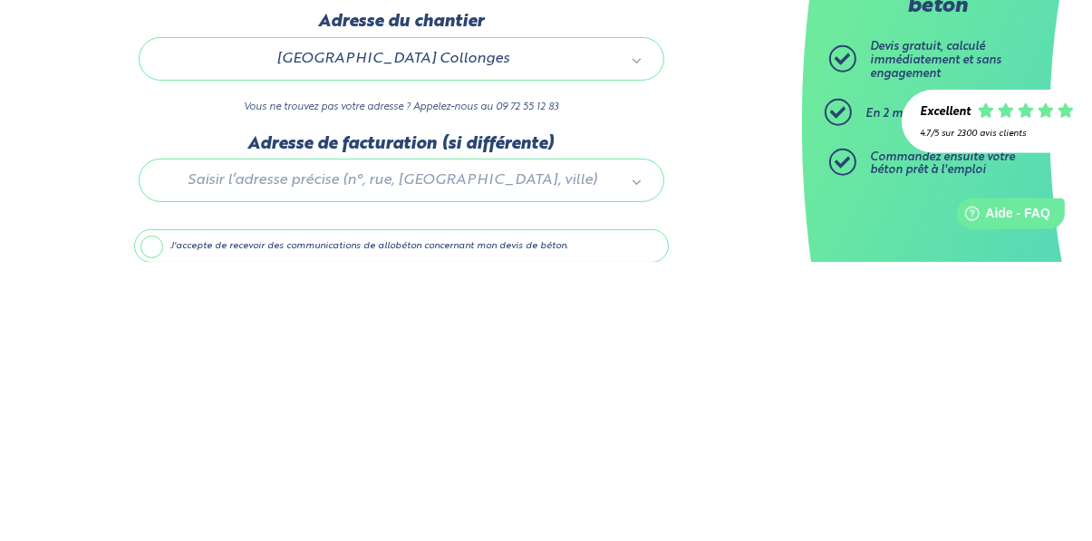
scroll to position [129, 0]
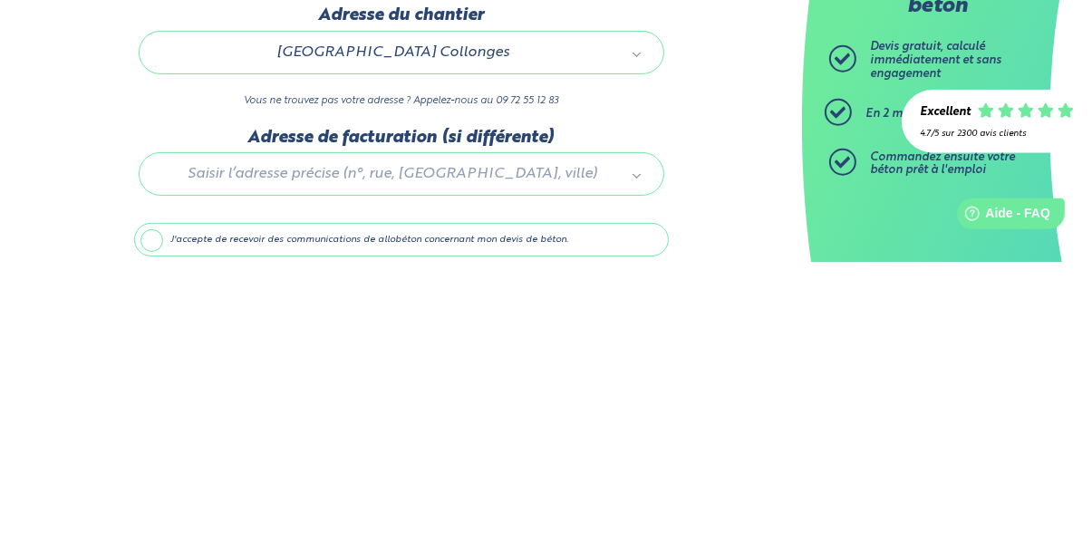
click at [150, 517] on label "J'accepte de recevoir des communications de allobéton concernant mon devis de b…" at bounding box center [401, 519] width 535 height 34
click at [0, 0] on input "J'accepte de recevoir des communications de allobéton concernant mon devis de b…" at bounding box center [0, 0] width 0 height 0
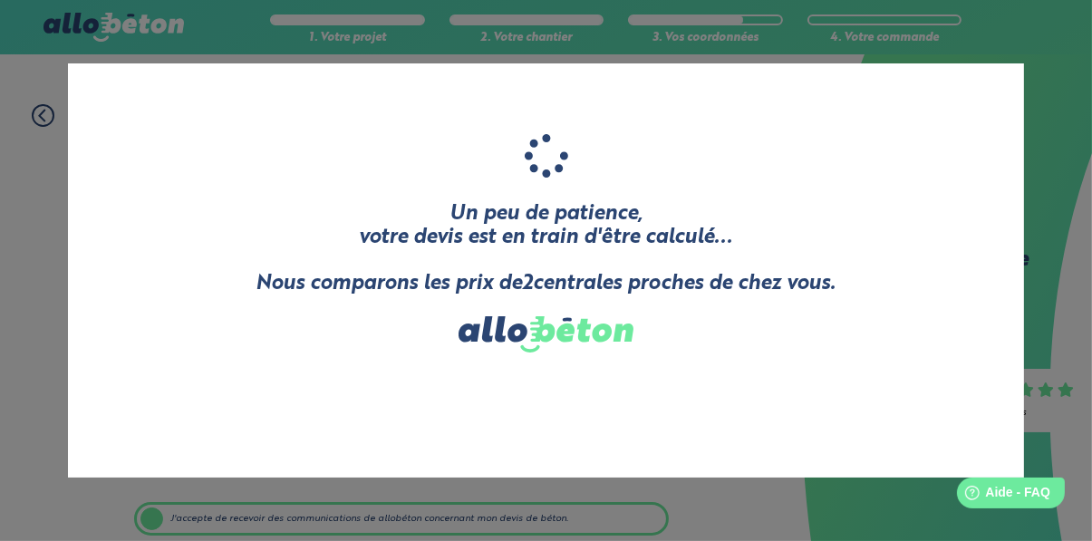
scroll to position [192, 0]
